Goal: Task Accomplishment & Management: Complete application form

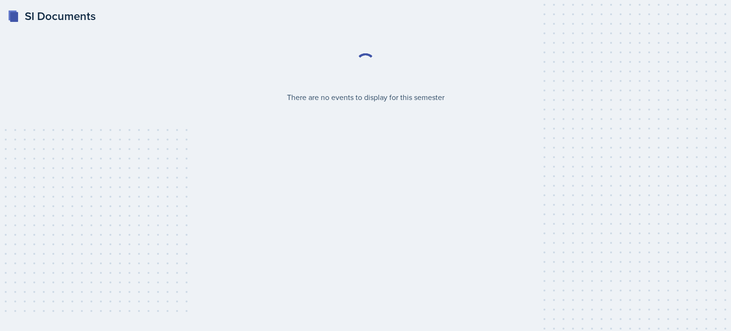
select select "2bed604d-1099-4043-b1bc-2365e8740244"
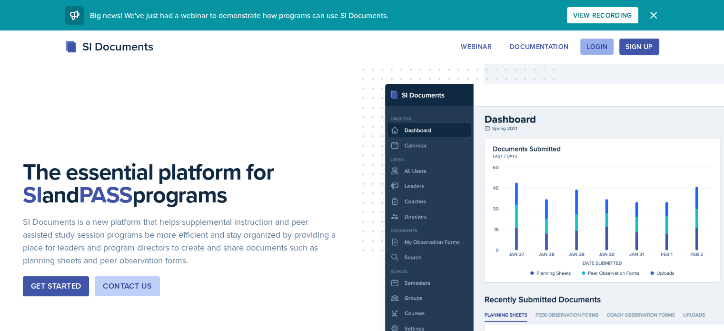
click at [607, 45] on div "Login" at bounding box center [596, 47] width 21 height 8
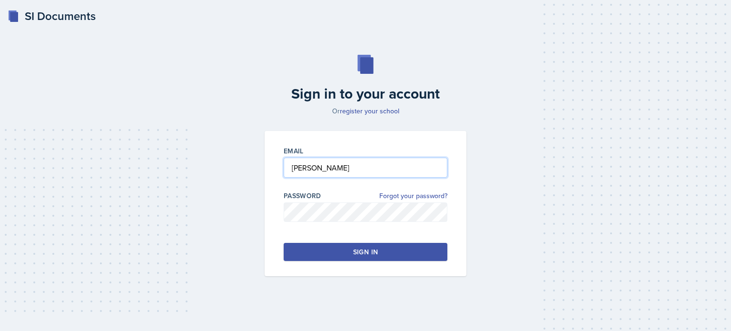
click at [362, 173] on input "Sylla" at bounding box center [366, 168] width 164 height 20
click at [326, 170] on input "Sylla" at bounding box center [366, 168] width 164 height 20
type input "asylla4@students.kennesaw.edu"
click at [337, 253] on button "Sign in" at bounding box center [366, 252] width 164 height 18
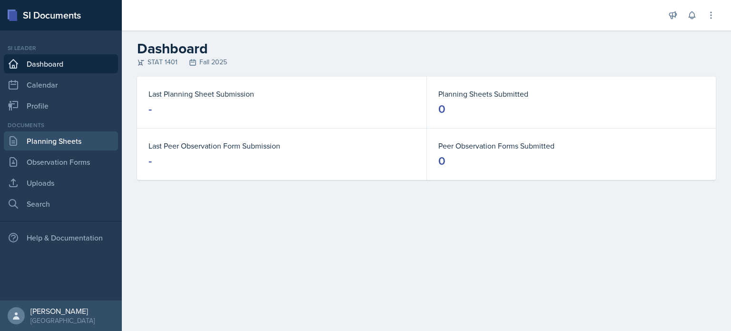
click at [71, 144] on link "Planning Sheets" at bounding box center [61, 140] width 114 height 19
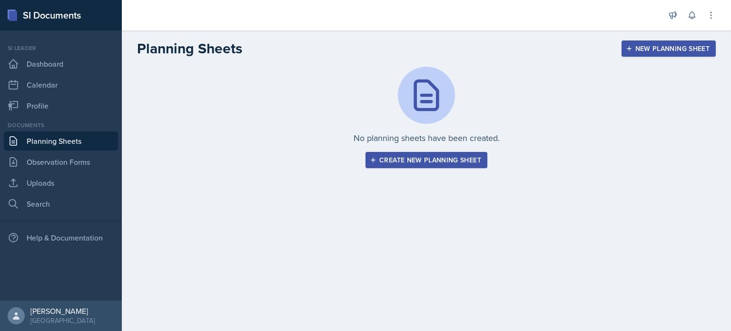
click at [446, 159] on div "Create new planning sheet" at bounding box center [426, 160] width 109 height 8
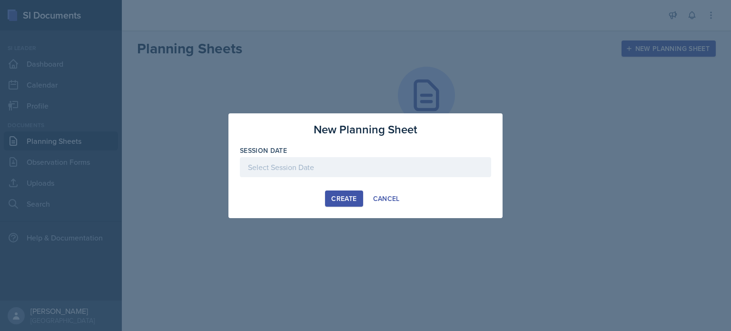
click at [378, 160] on div at bounding box center [365, 167] width 251 height 20
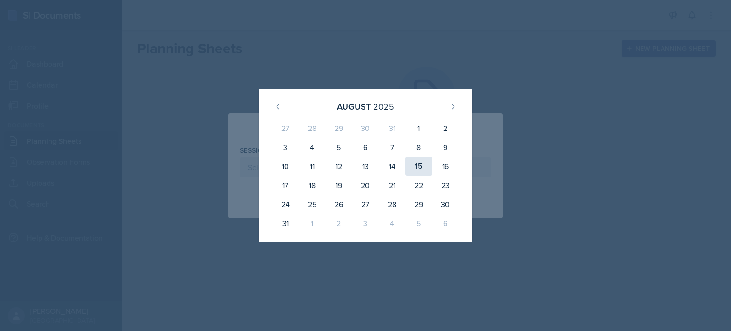
click at [418, 169] on div "15" at bounding box center [419, 166] width 27 height 19
type input "[DATE]"
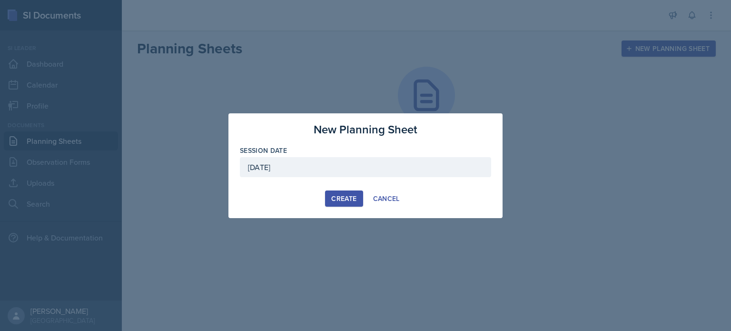
click at [347, 195] on div "Create" at bounding box center [343, 199] width 25 height 8
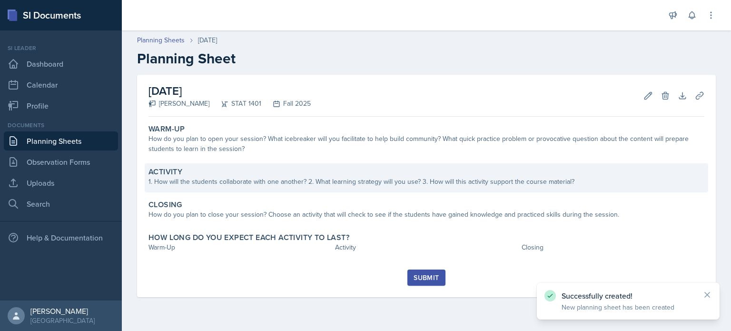
click at [287, 178] on div "1. How will the students collaborate with one another? 2. What learning strateg…" at bounding box center [427, 182] width 556 height 10
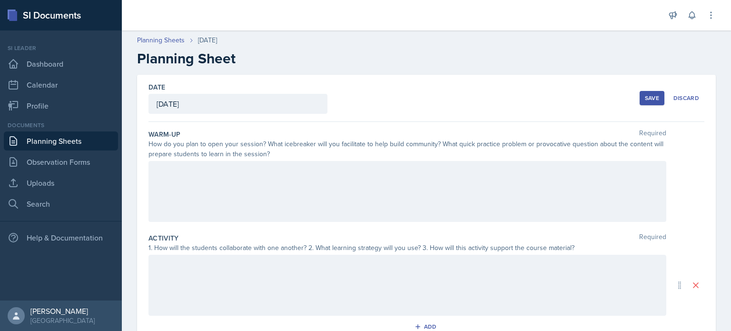
click at [289, 199] on div at bounding box center [408, 191] width 518 height 61
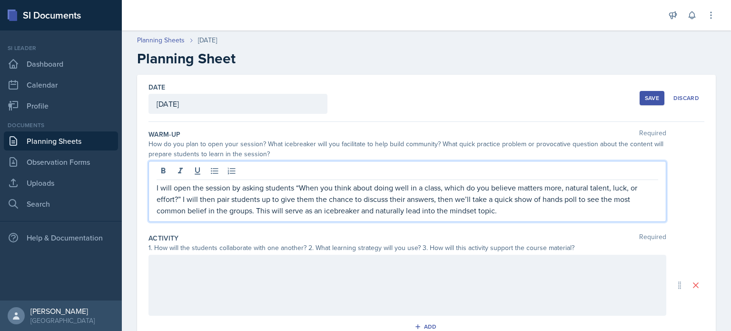
click at [159, 187] on p "I will open the session by asking students “When you think about doing well in …" at bounding box center [408, 199] width 502 height 34
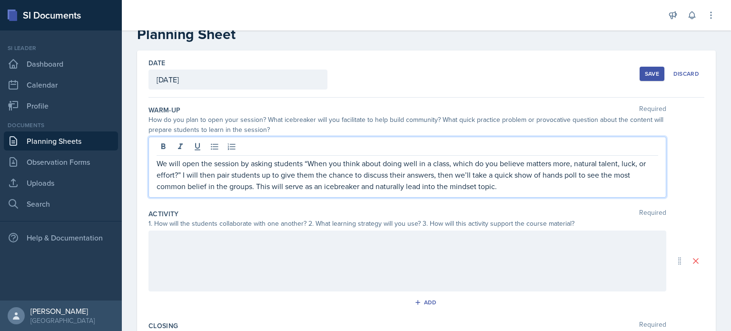
scroll to position [24, 0]
click at [185, 174] on p "We will open the session by asking students “When you think about doing well in…" at bounding box center [408, 175] width 502 height 34
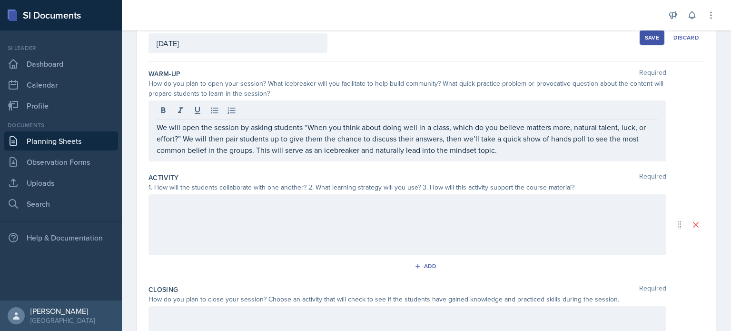
click at [345, 211] on div at bounding box center [408, 224] width 518 height 61
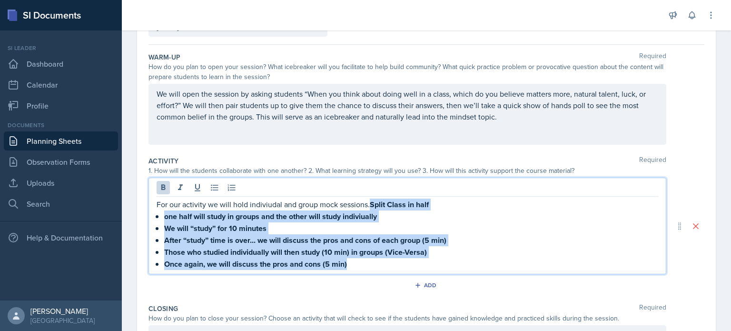
drag, startPoint x: 372, startPoint y: 200, endPoint x: 418, endPoint y: 291, distance: 102.6
click at [418, 291] on div "Activity Required 1. How will the students collaborate with one another? 2. Wha…" at bounding box center [427, 226] width 556 height 148
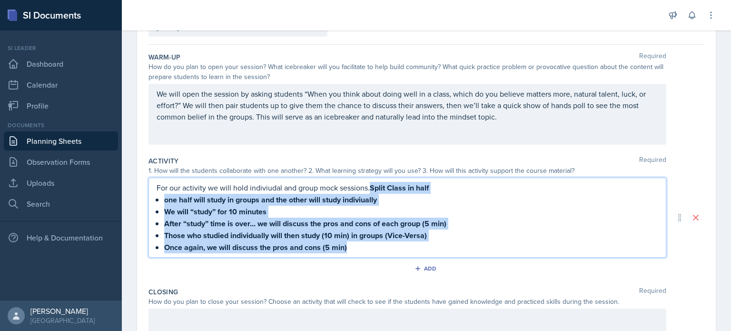
scroll to position [60, 0]
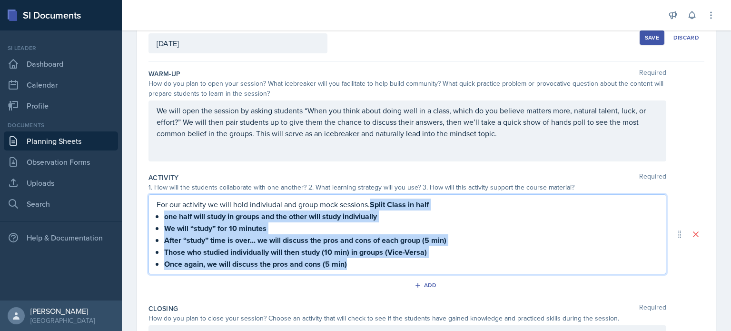
click at [373, 207] on strong "Split Class in half" at bounding box center [399, 204] width 59 height 11
drag, startPoint x: 373, startPoint y: 205, endPoint x: 403, endPoint y: 265, distance: 67.1
click at [403, 265] on div "For our activity we will hold indiviudal and group mock sessions. Split Class i…" at bounding box center [408, 233] width 502 height 71
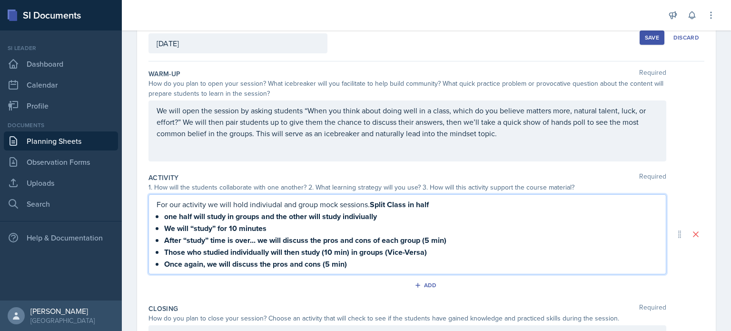
click at [290, 198] on p "For our activity we will hold indiviudal and group mock sessions. Split Class i…" at bounding box center [408, 204] width 502 height 12
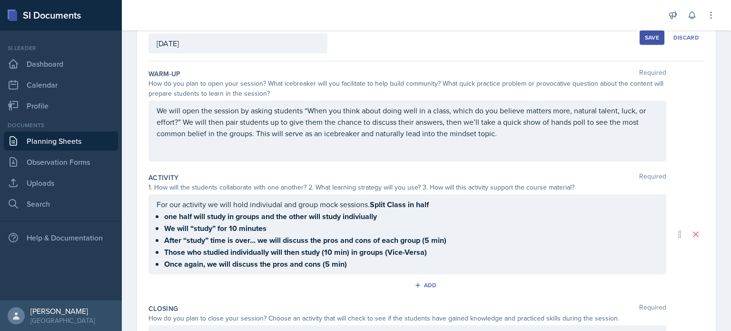
click at [204, 185] on div "1. How will the students collaborate with one another? 2. What learning strateg…" at bounding box center [408, 187] width 518 height 10
click at [264, 218] on strong "one half will study in groups and the other will study indiviually" at bounding box center [270, 216] width 213 height 11
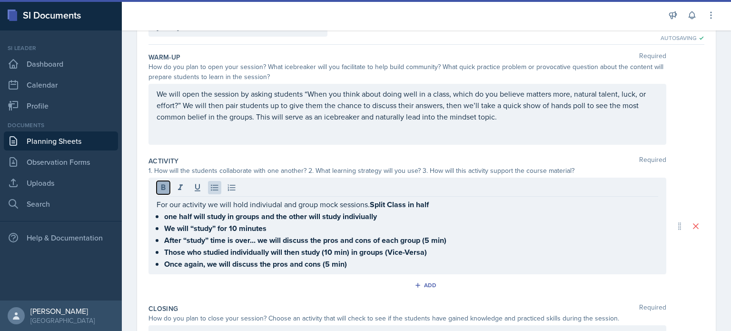
click at [164, 187] on icon at bounding box center [163, 187] width 4 height 6
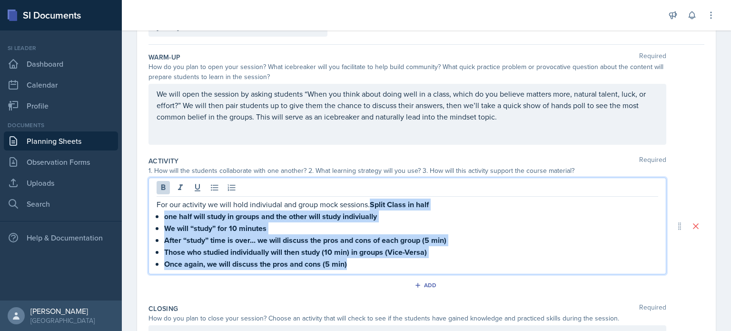
drag, startPoint x: 372, startPoint y: 203, endPoint x: 418, endPoint y: 273, distance: 84.5
click at [418, 273] on div "Activity Required 1. How will the students collaborate with one another? 2. Wha…" at bounding box center [427, 226] width 556 height 148
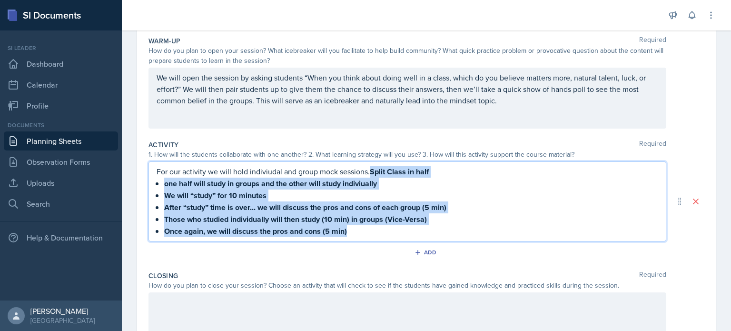
scroll to position [114, 0]
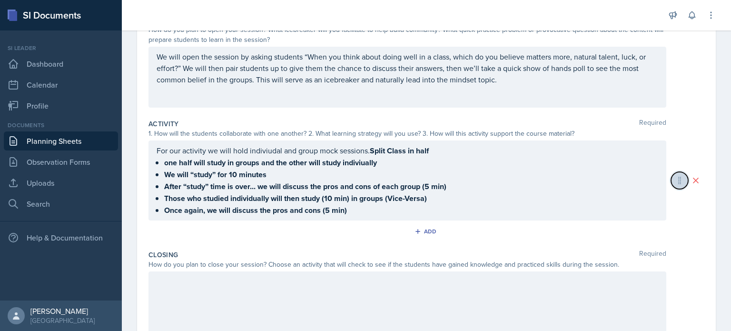
click at [675, 180] on icon at bounding box center [680, 181] width 10 height 10
click at [170, 149] on p "For our activity we will hold indiviudal and group mock sessions. Split Class i…" at bounding box center [408, 151] width 502 height 12
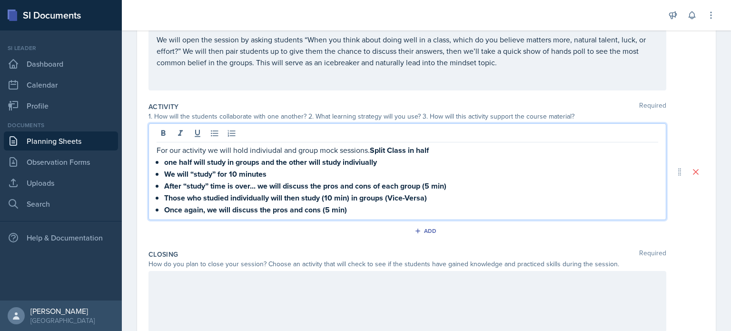
click at [198, 171] on strong "We will “study” for 10 minutes" at bounding box center [215, 173] width 102 height 11
click at [163, 137] on icon at bounding box center [164, 134] width 10 height 10
click at [165, 166] on strong "one half will study in groups and the other will study indiviually" at bounding box center [270, 162] width 213 height 11
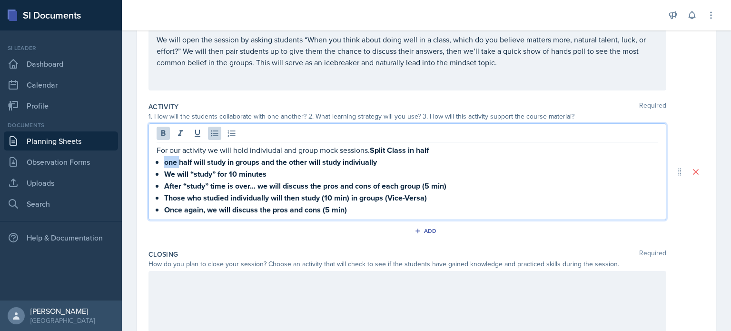
click at [165, 166] on strong "one half will study in groups and the other will study indiviually" at bounding box center [270, 162] width 213 height 11
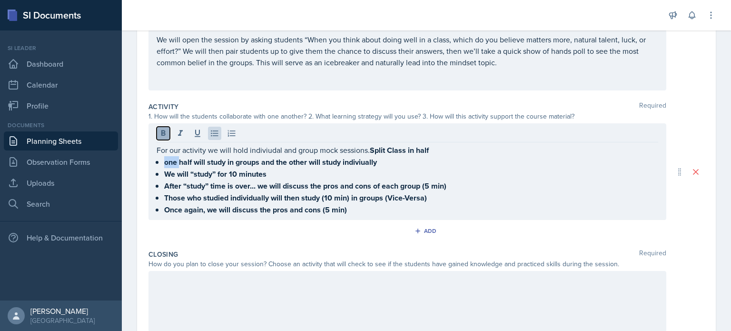
click at [164, 135] on icon at bounding box center [163, 133] width 4 height 6
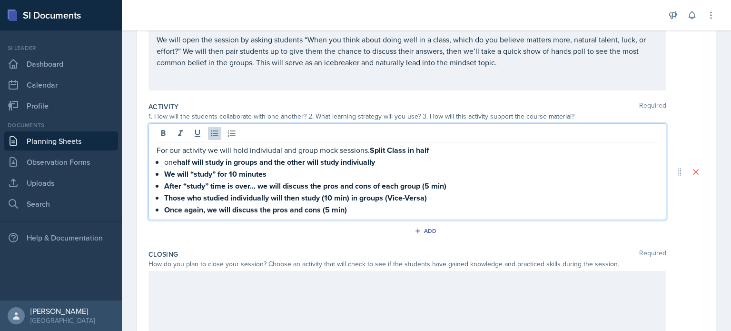
click at [179, 164] on strong "half will study in groups and the other will study indiviually" at bounding box center [276, 162] width 198 height 11
drag, startPoint x: 179, startPoint y: 163, endPoint x: 221, endPoint y: 164, distance: 42.4
click at [221, 164] on strong "half will study in groups and the other will study indiviually" at bounding box center [276, 162] width 198 height 11
click at [163, 132] on icon at bounding box center [163, 133] width 4 height 6
click at [216, 161] on strong "y in groups and th" at bounding box center [207, 162] width 61 height 11
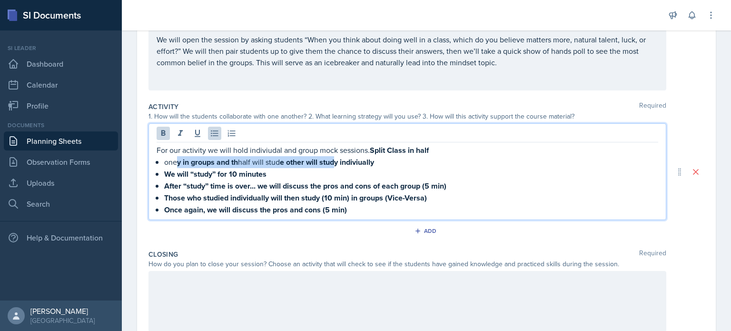
drag, startPoint x: 179, startPoint y: 162, endPoint x: 335, endPoint y: 163, distance: 156.1
click at [335, 163] on p "one y in groups and th half will stud e other will study indiviually" at bounding box center [411, 162] width 494 height 12
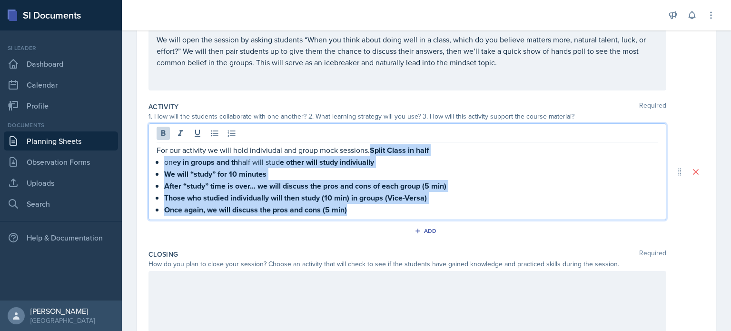
drag, startPoint x: 372, startPoint y: 148, endPoint x: 431, endPoint y: 215, distance: 88.7
click at [431, 215] on div "For our activity we will hold indiviudal and group mock sessions. Split Class i…" at bounding box center [408, 171] width 518 height 97
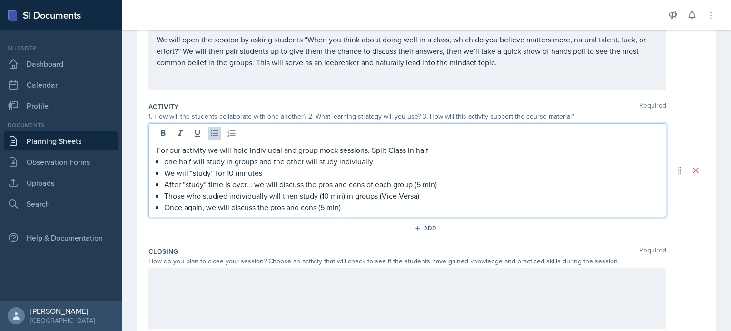
click at [372, 151] on p "For our activity we will hold indiviudal and group mock sessions. Split Class i…" at bounding box center [408, 149] width 502 height 11
click at [403, 150] on p "For our activity we will hold indiviudal and group mock sessions. We will Split…" at bounding box center [408, 149] width 502 height 11
click at [418, 152] on p "For our activity we will hold indiviudal and group mock sessions. We will split…" at bounding box center [408, 149] width 502 height 11
click at [469, 151] on p "For our activity we will hold indiviudal and group mock sessions. We will split…" at bounding box center [408, 149] width 502 height 11
click at [162, 163] on div "For our activity we will hold indiviudal and group mock sessions. We will split…" at bounding box center [408, 178] width 502 height 69
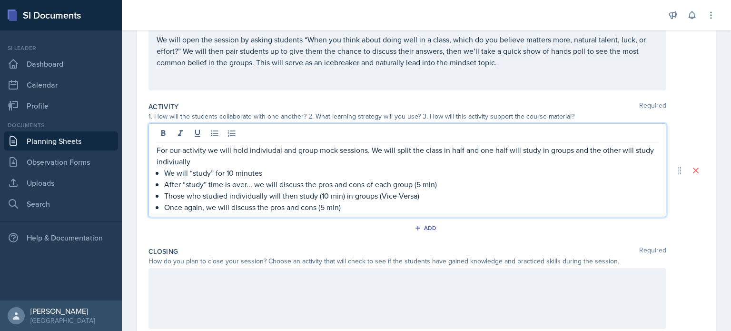
click at [202, 164] on p "For our activity we will hold indiviudal and group mock sessions. We will split…" at bounding box center [408, 155] width 502 height 23
click at [202, 165] on p "For our activity we will hold indiviudal and group mock sessions. We will split…" at bounding box center [408, 155] width 502 height 23
click at [165, 176] on p "We will “study” for 10 minutes" at bounding box center [411, 172] width 494 height 11
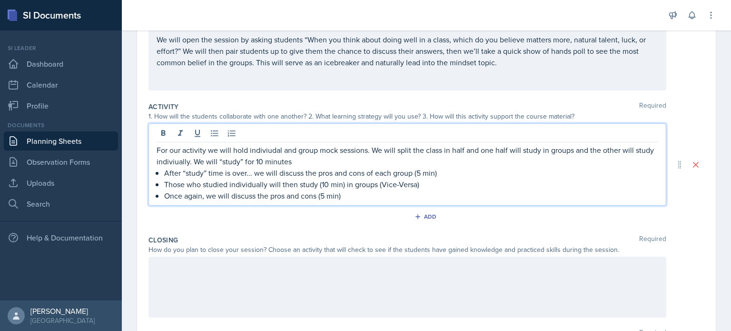
click at [160, 171] on div "For our activity we will hold indiviudal and group mock sessions. We will split…" at bounding box center [408, 172] width 502 height 57
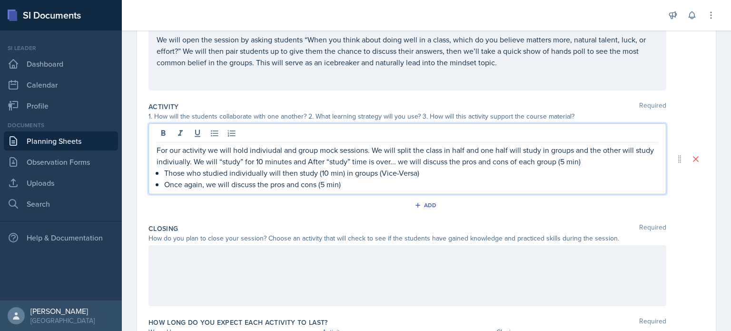
click at [332, 160] on p "For our activity we will hold indiviudal and group mock sessions. We will split…" at bounding box center [408, 155] width 502 height 23
click at [415, 163] on p "For our activity we will hold indiviudal and group mock sessions. We will split…" at bounding box center [408, 155] width 502 height 23
click at [166, 172] on p "Those who studied individually will then study (10 min) in groups (Vice-Versa)" at bounding box center [411, 172] width 494 height 11
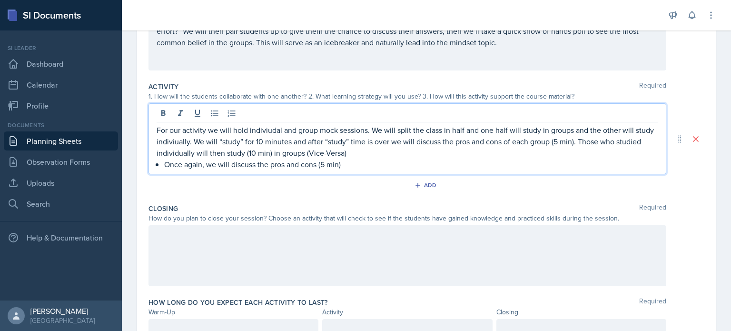
scroll to position [153, 0]
click at [162, 161] on div "For our activity we will hold indiviudal and group mock sessions. We will split…" at bounding box center [408, 145] width 502 height 46
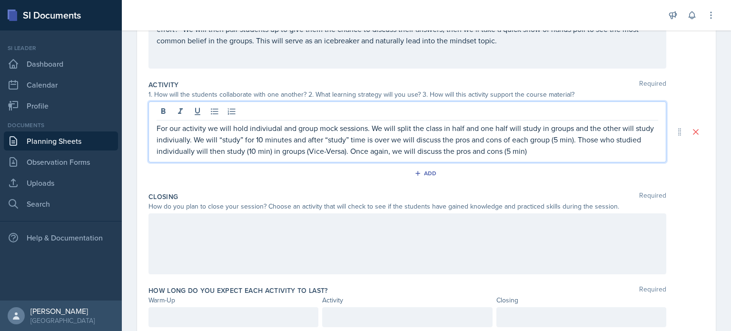
click at [268, 126] on p "For our activity we will hold indiviudal and group mock sessions. We will split…" at bounding box center [408, 139] width 502 height 34
click at [198, 139] on p "For our activity we will hold individual and group mock sessions. We will split…" at bounding box center [408, 139] width 502 height 34
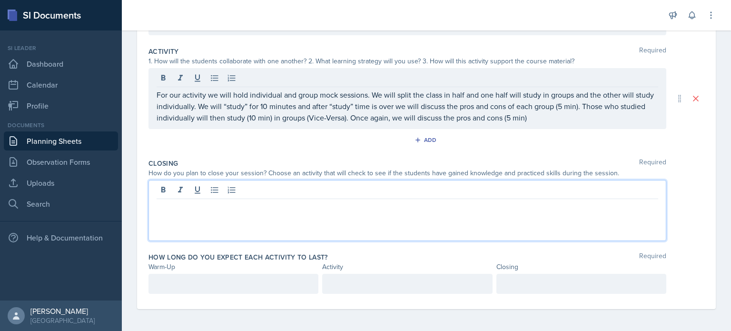
click at [320, 193] on div at bounding box center [408, 210] width 518 height 61
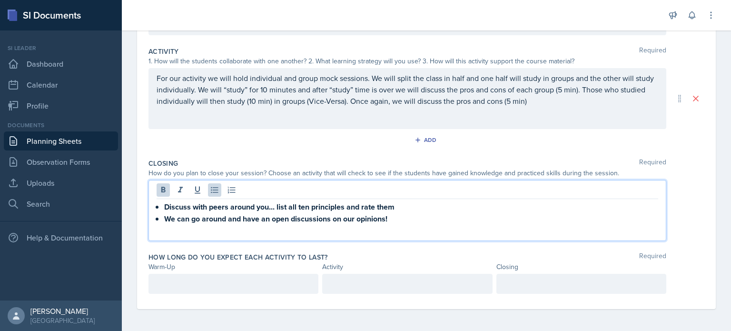
click at [248, 283] on div at bounding box center [234, 284] width 170 height 20
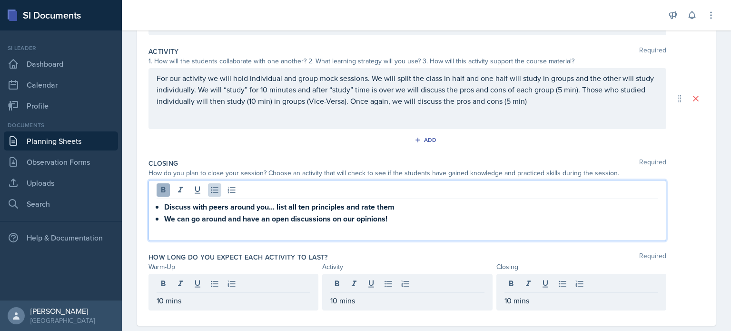
click at [162, 188] on div "Discuss with peers around you... list all ten principles and rate them We can g…" at bounding box center [408, 210] width 518 height 61
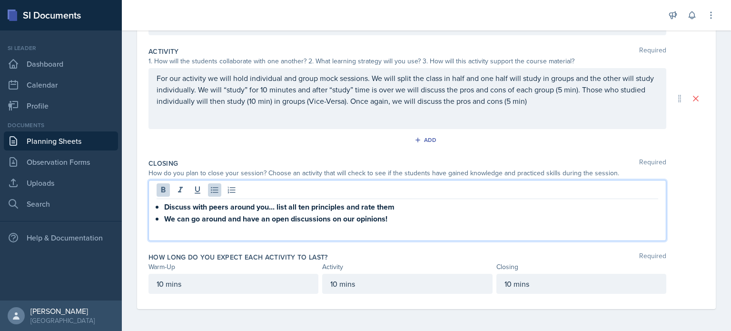
click at [162, 204] on div "Discuss with peers around you... list all ten principles and rate them We can g…" at bounding box center [408, 213] width 502 height 24
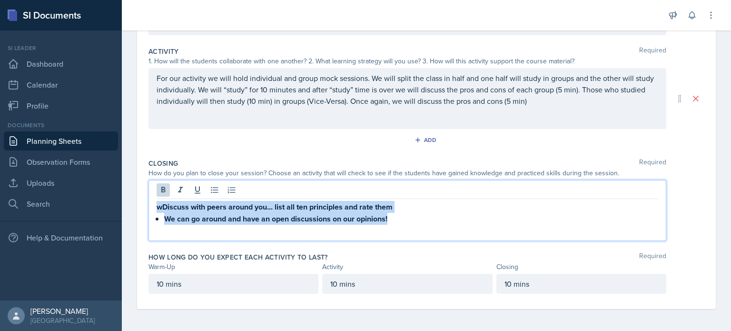
drag, startPoint x: 156, startPoint y: 207, endPoint x: 433, endPoint y: 217, distance: 276.7
click at [433, 217] on div "wDiscuss with peers around you... list all ten principles and rate them We can …" at bounding box center [408, 213] width 502 height 24
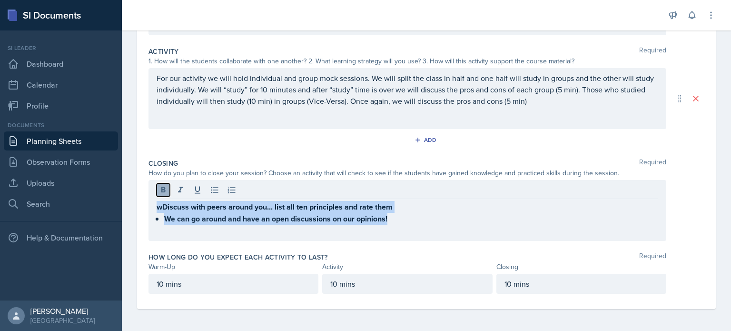
click at [162, 195] on button at bounding box center [163, 189] width 13 height 13
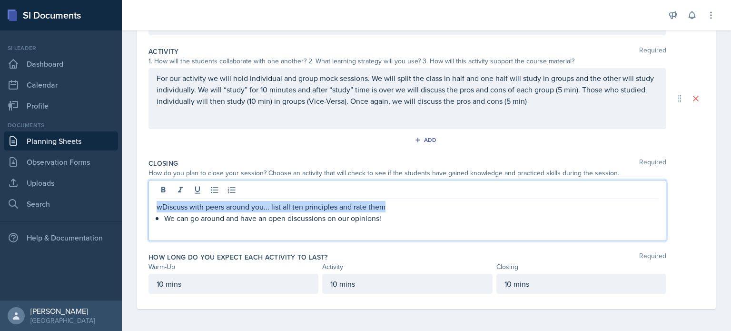
click at [166, 210] on p "wDiscuss with peers around you... list all ten principles and rate them" at bounding box center [408, 206] width 502 height 11
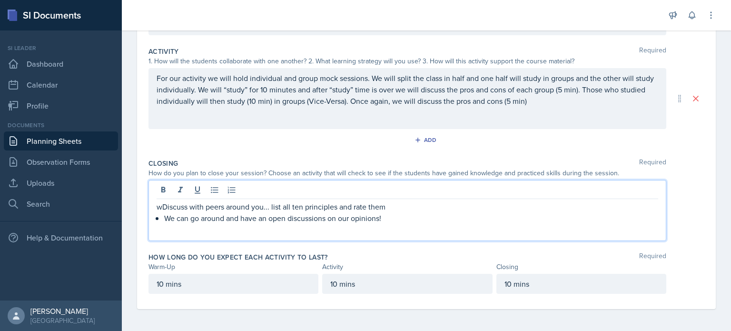
click at [163, 207] on p "wDiscuss with peers around you... list all ten principles and rate them" at bounding box center [408, 206] width 502 height 11
click at [233, 201] on p "We will have students Discuss with peers around you... list all ten principles …" at bounding box center [408, 206] width 502 height 11
click at [333, 207] on p "We will have students discuss with peers around you... list all ten principles …" at bounding box center [408, 206] width 502 height 11
click at [347, 208] on p "We will have students discuss with peers around them. .. list all ten principle…" at bounding box center [408, 206] width 502 height 11
click at [545, 206] on p "We will have students discuss with peers around them. They will work together t…" at bounding box center [408, 206] width 502 height 11
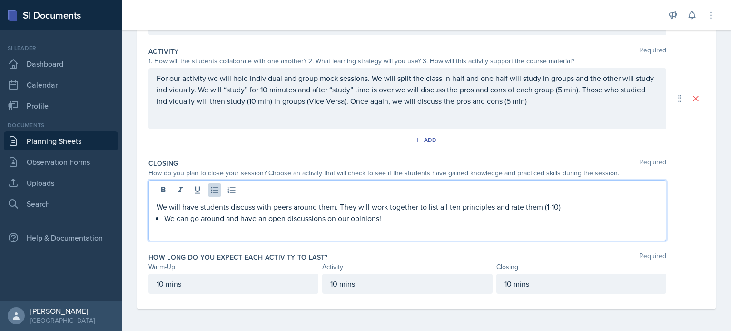
click at [164, 216] on p "We can go around and have an open discussions on our opinions!" at bounding box center [411, 217] width 494 height 11
click at [575, 208] on p "We will have students discuss with peers around them. They will work together t…" at bounding box center [408, 212] width 502 height 23
click at [581, 206] on p "We will have students discuss with peers around them. They will work together t…" at bounding box center [408, 212] width 502 height 23
click at [325, 217] on p "We will have students discuss with peers around them. They will work together t…" at bounding box center [408, 212] width 502 height 23
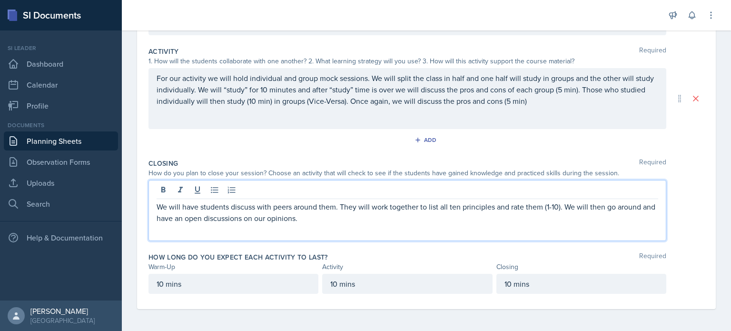
click at [274, 215] on p "We will have students discuss with peers around them. They will work together t…" at bounding box center [408, 212] width 502 height 23
click at [301, 221] on p "We will have students discuss with peers around them. They will work together t…" at bounding box center [408, 212] width 502 height 23
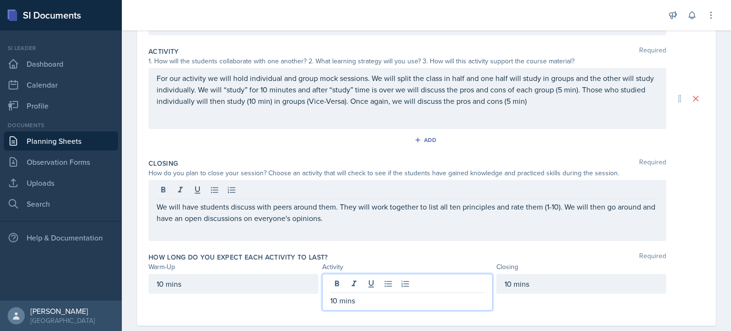
scroll to position [203, 0]
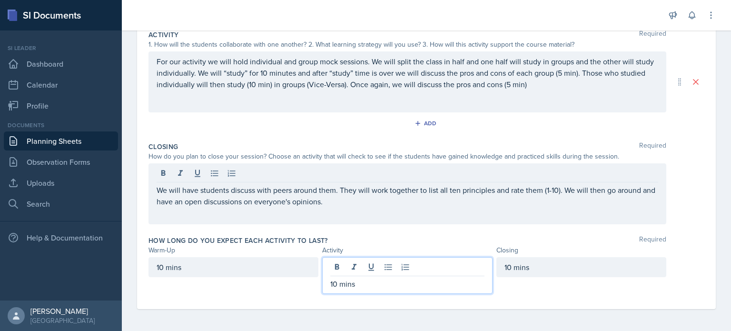
click at [332, 281] on p "10 mins" at bounding box center [407, 283] width 154 height 11
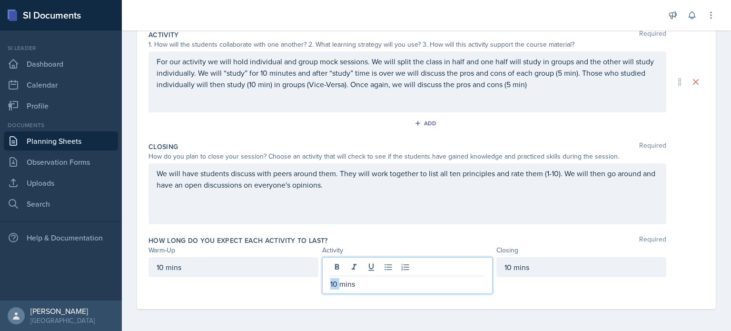
click at [332, 281] on p "10 mins" at bounding box center [407, 283] width 154 height 11
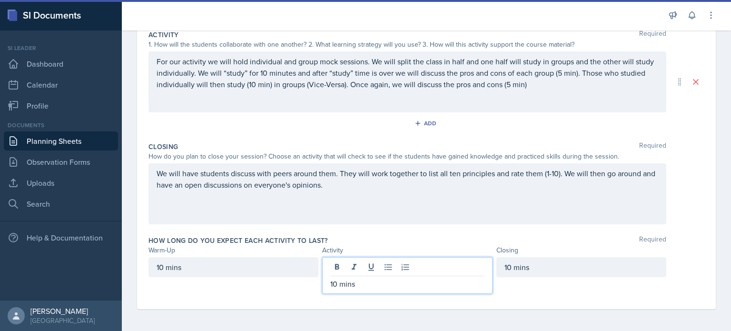
click at [334, 284] on p "10 mins" at bounding box center [407, 283] width 154 height 11
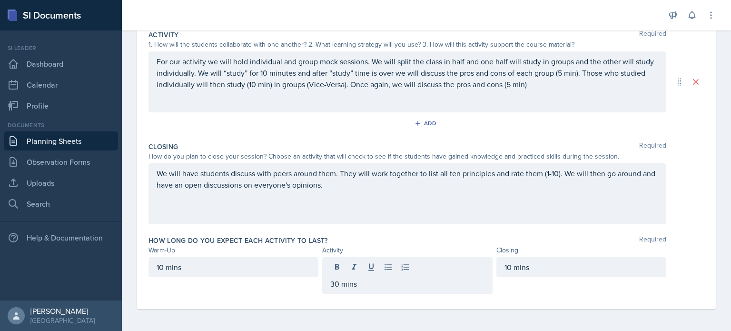
click at [374, 243] on div "How long do you expect each activity to last? Required" at bounding box center [427, 241] width 556 height 10
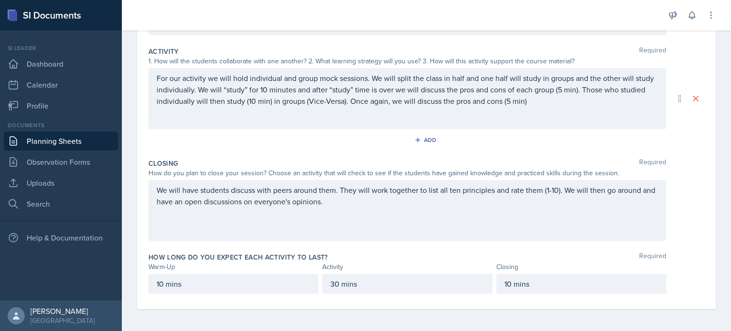
scroll to position [0, 0]
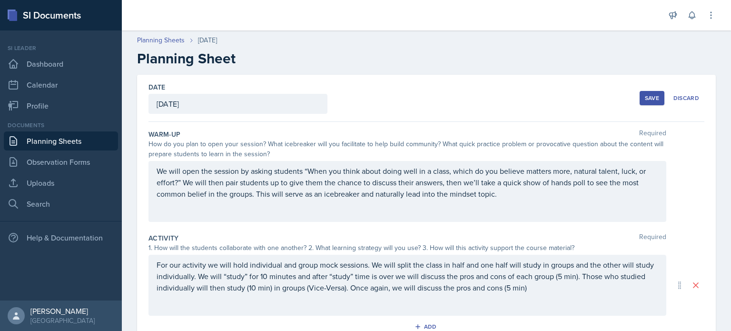
click at [646, 91] on button "Save" at bounding box center [652, 98] width 25 height 14
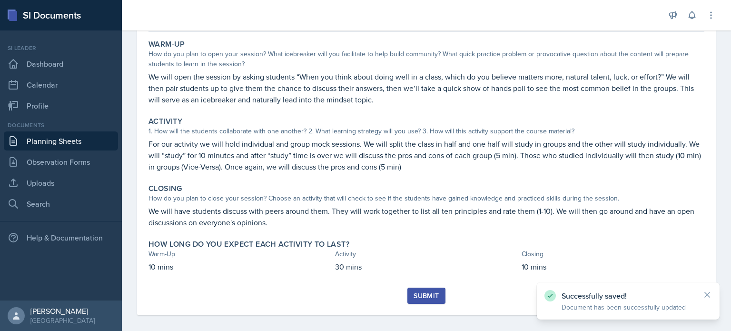
scroll to position [84, 0]
click at [424, 293] on div "Submit" at bounding box center [426, 297] width 25 height 8
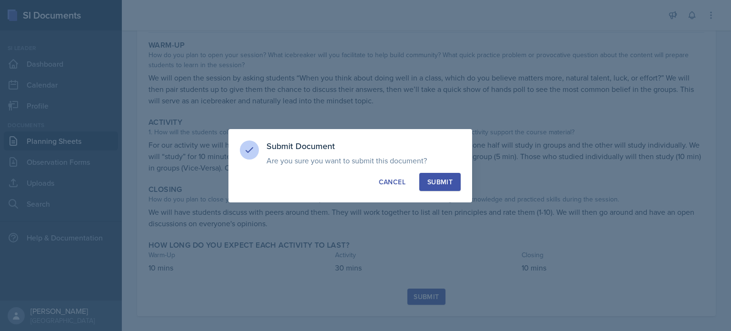
click at [438, 177] on div "Submit" at bounding box center [439, 182] width 25 height 10
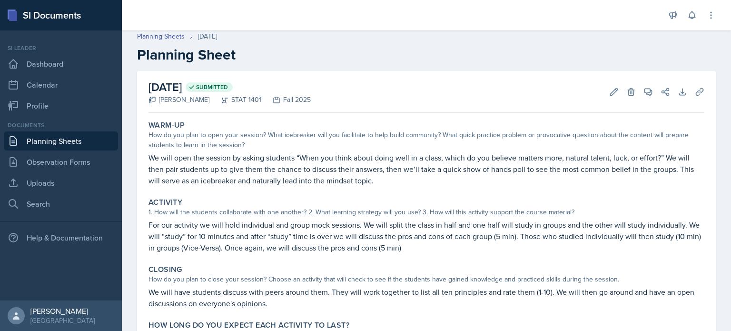
scroll to position [1, 0]
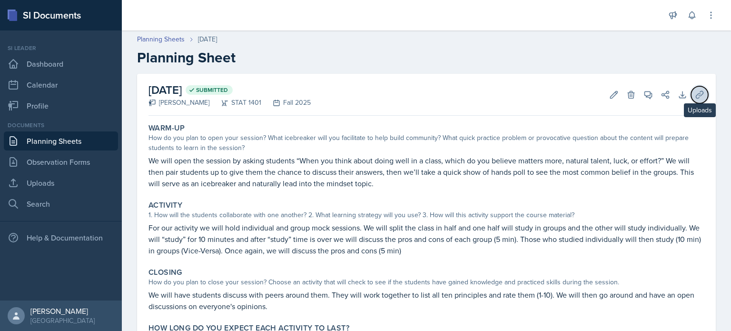
click at [695, 90] on icon at bounding box center [700, 95] width 10 height 10
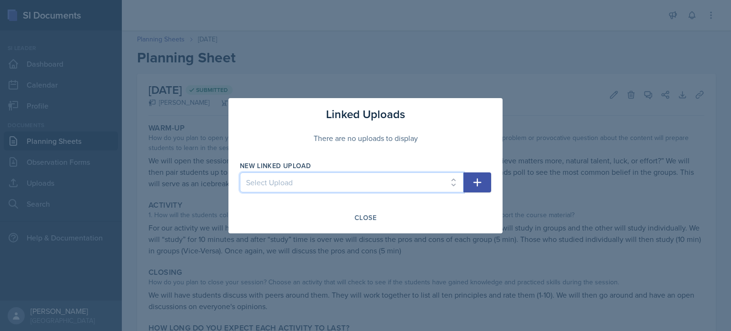
click at [371, 175] on select "Select Upload" at bounding box center [352, 182] width 224 height 20
click at [327, 178] on select "Select Upload" at bounding box center [352, 182] width 224 height 20
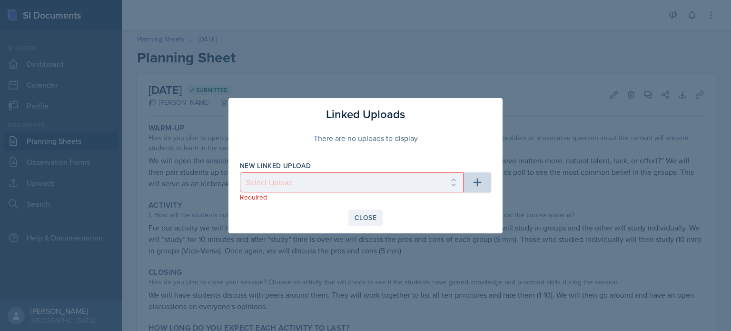
click at [361, 223] on button "Close" at bounding box center [365, 217] width 34 height 16
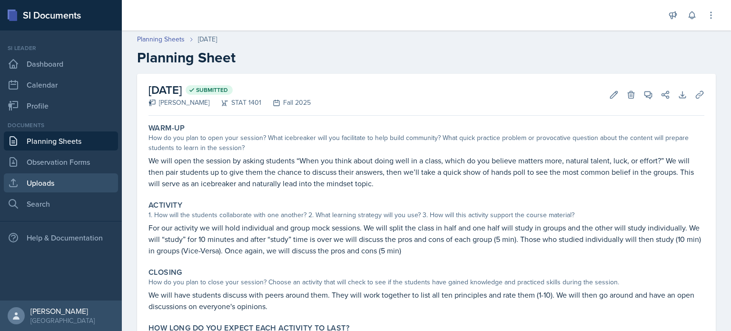
click at [45, 191] on link "Uploads" at bounding box center [61, 182] width 114 height 19
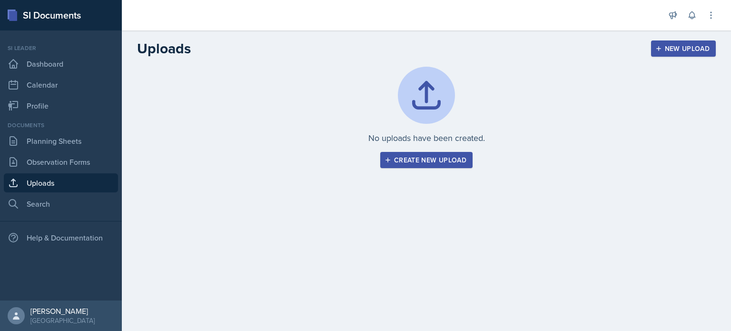
click at [447, 166] on button "Create new upload" at bounding box center [426, 160] width 92 height 16
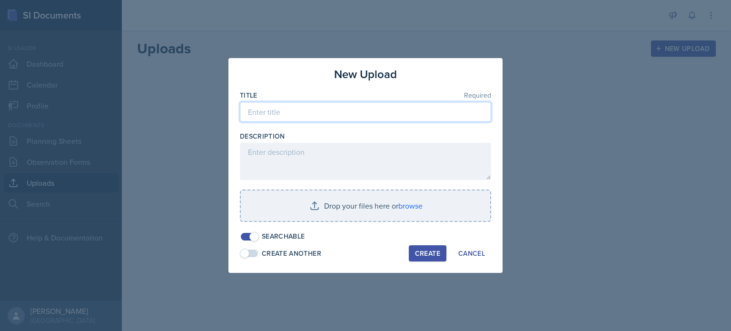
click at [343, 112] on input at bounding box center [365, 112] width 251 height 20
type input "SI mock session palnning ppt"
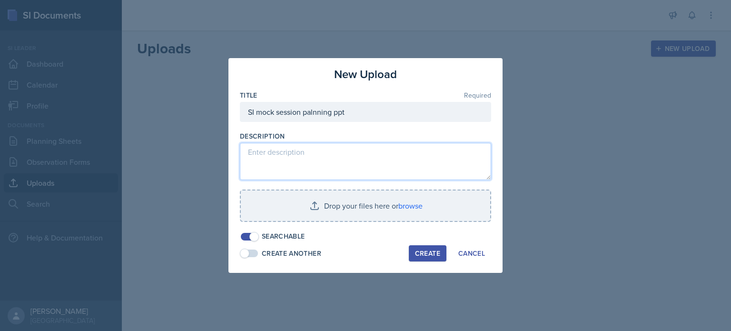
click at [334, 145] on textarea at bounding box center [365, 161] width 251 height 37
type textarea "h"
click at [454, 155] on textarea "this is the ppt that goes along with my mock sessionplanning lession" at bounding box center [365, 161] width 251 height 37
click at [423, 154] on textarea "this is the ppt that goes along with my mock sessionplanning lesson" at bounding box center [365, 161] width 251 height 37
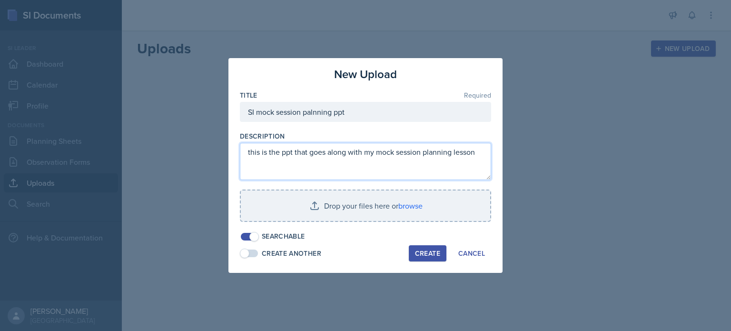
type textarea "this is the ppt that goes along with my mock session planning lesson"
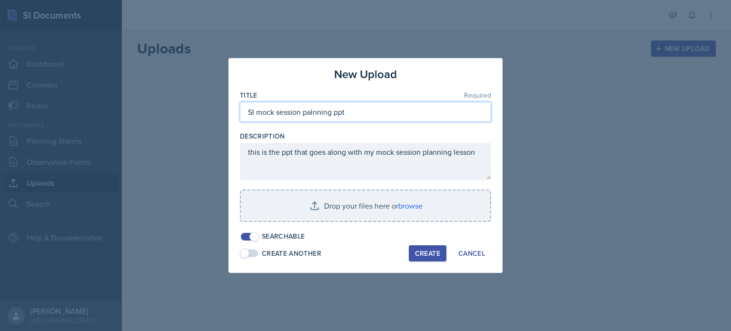
click at [320, 116] on input "SI mock session palnning ppt" at bounding box center [365, 112] width 251 height 20
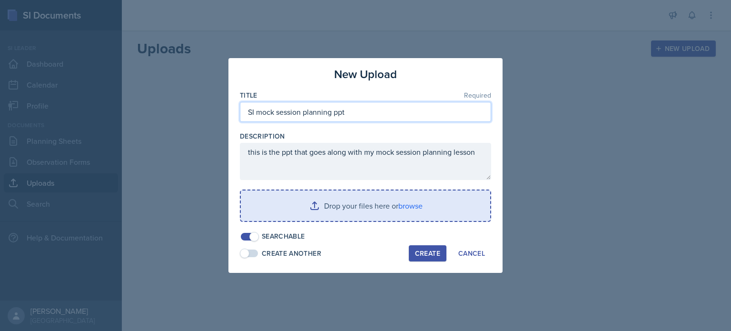
type input "SI mock session planning ppt"
click at [326, 200] on input "file" at bounding box center [365, 205] width 249 height 30
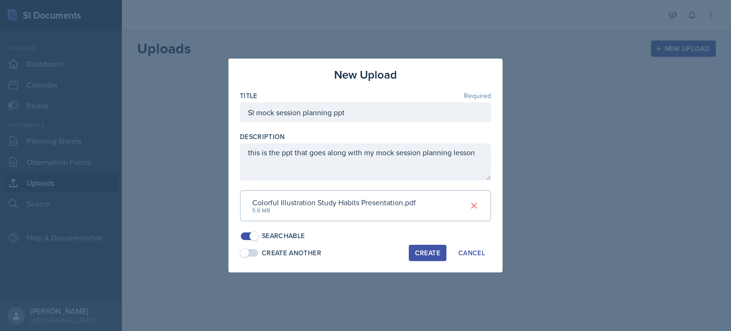
click at [437, 249] on div "Create" at bounding box center [427, 253] width 25 height 8
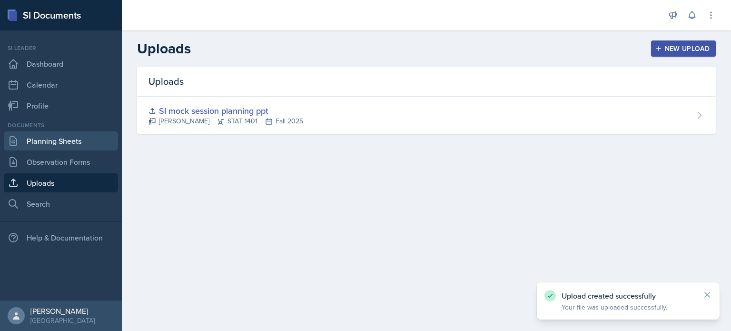
click at [58, 142] on link "Planning Sheets" at bounding box center [61, 140] width 114 height 19
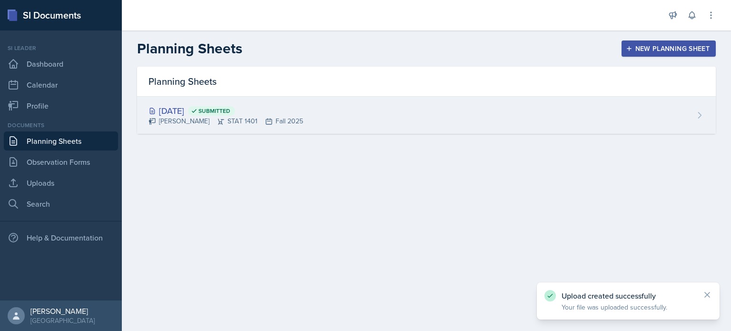
click at [337, 111] on div "[DATE] Submitted [PERSON_NAME] STAT 1401 Fall 2025" at bounding box center [426, 115] width 579 height 37
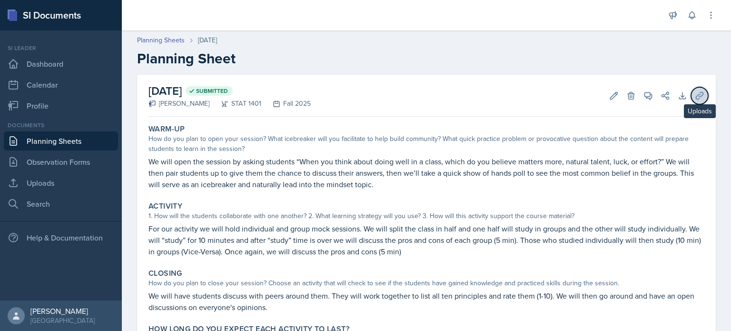
click at [695, 98] on icon at bounding box center [700, 96] width 10 height 10
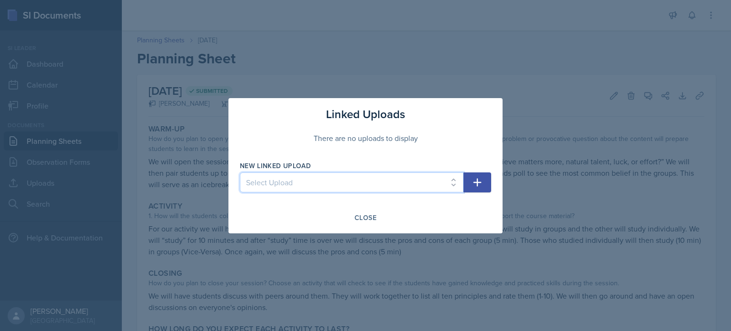
click at [456, 180] on select "Select Upload SI mock session planning ppt" at bounding box center [352, 182] width 224 height 20
select select "cd72666d-1b2e-4f7c-b423-240d384387f8"
click at [240, 172] on select "Select Upload SI mock session planning ppt" at bounding box center [352, 182] width 224 height 20
click at [482, 178] on icon "button" at bounding box center [477, 182] width 11 height 11
select select
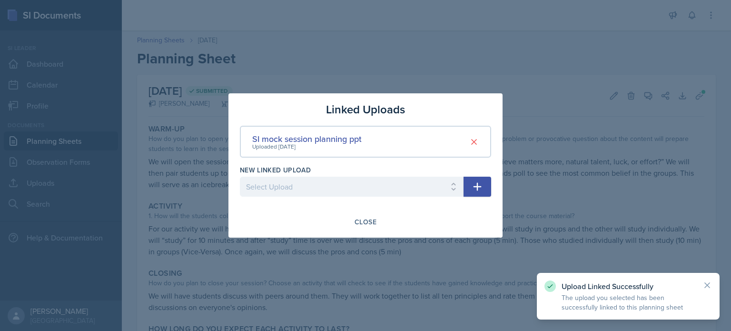
click at [547, 191] on div at bounding box center [365, 165] width 731 height 331
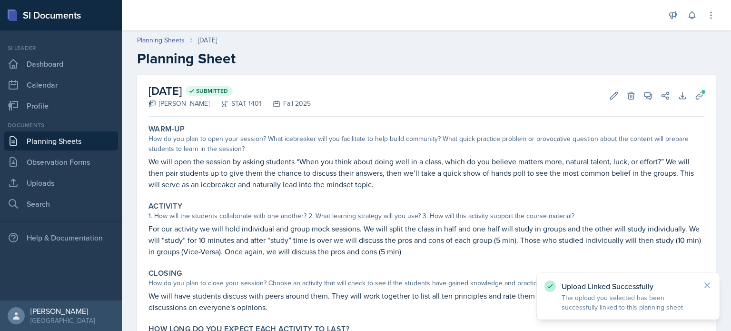
click at [4, 147] on link "Planning Sheets" at bounding box center [61, 140] width 114 height 19
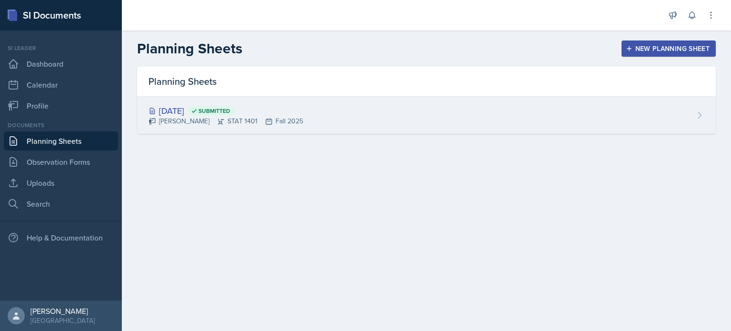
click at [274, 123] on div "[PERSON_NAME] STAT 1401 Fall 2025" at bounding box center [226, 121] width 155 height 10
